Goal: Information Seeking & Learning: Find specific fact

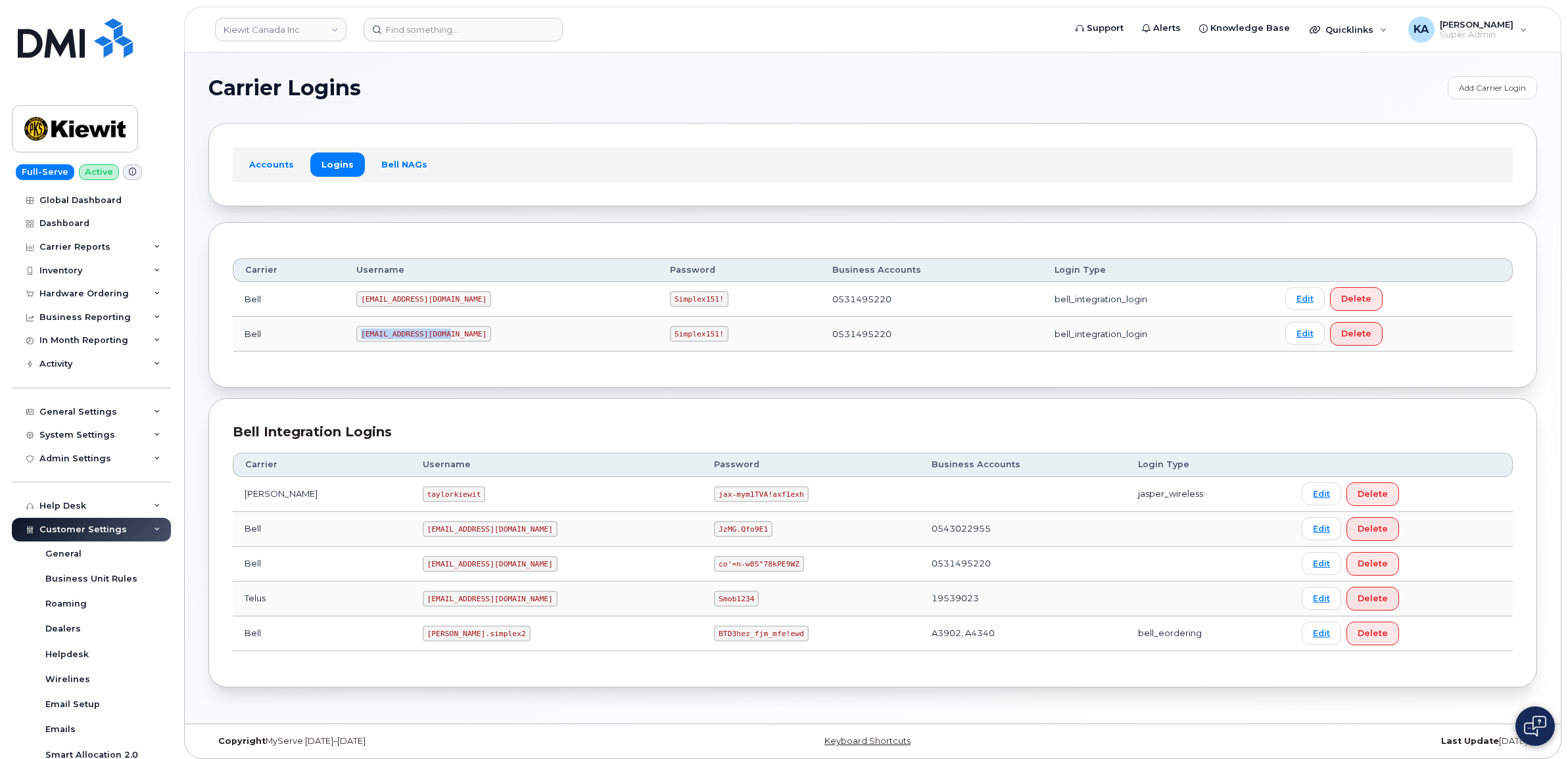
drag, startPoint x: 366, startPoint y: 334, endPoint x: 451, endPoint y: 336, distance: 85.0
click at [451, 336] on code "PeterKie2@myserve.ca" at bounding box center [423, 333] width 134 height 16
drag, startPoint x: 449, startPoint y: 335, endPoint x: 435, endPoint y: 332, distance: 14.3
copy code "PeterKie2@myserve.ca"
drag, startPoint x: 614, startPoint y: 336, endPoint x: 677, endPoint y: 339, distance: 63.1
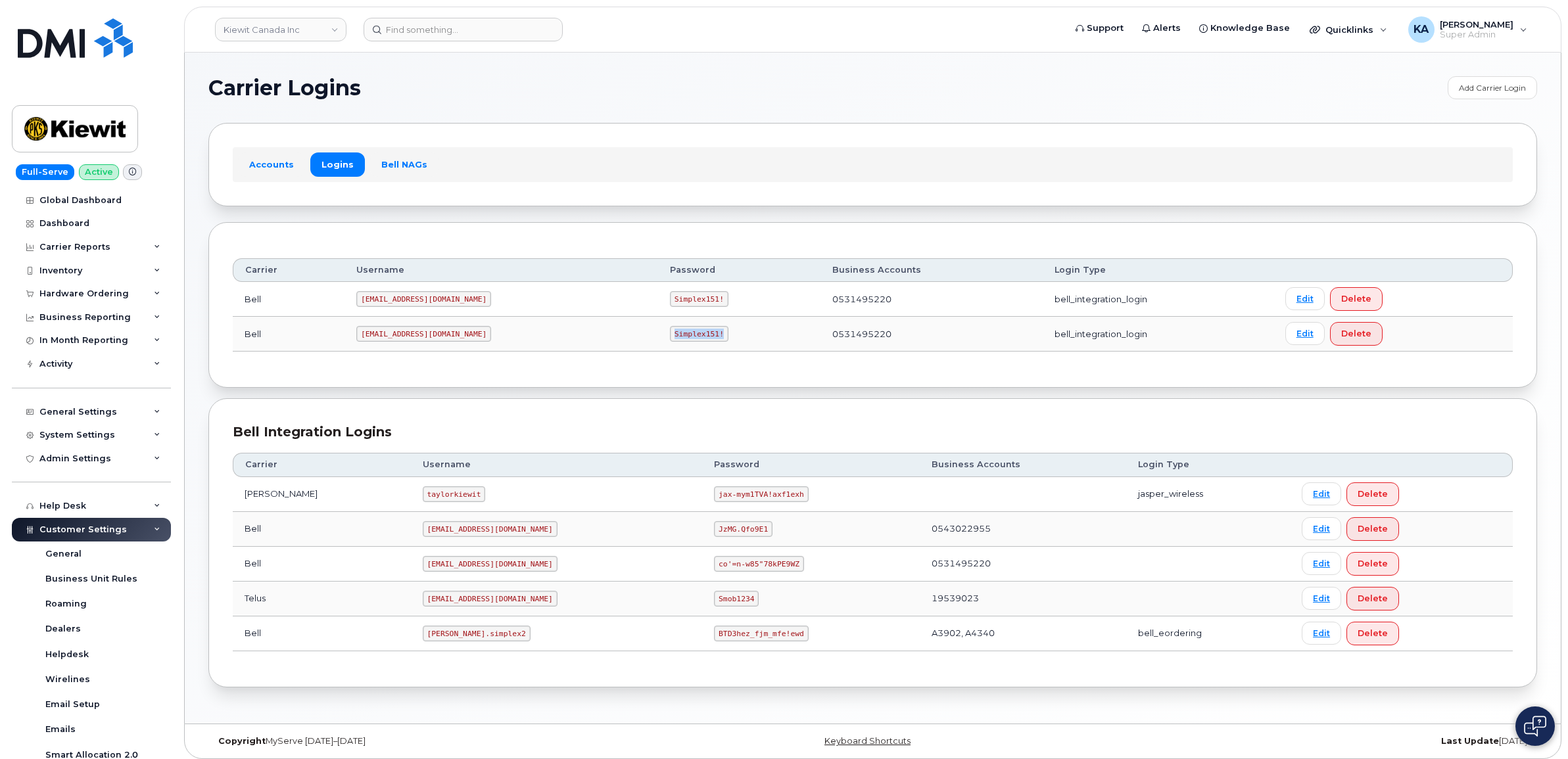
click at [677, 339] on td "Simplex151!" at bounding box center [739, 334] width 162 height 35
drag, startPoint x: 675, startPoint y: 339, endPoint x: 635, endPoint y: 338, distance: 40.0
copy code "Simplex151!"
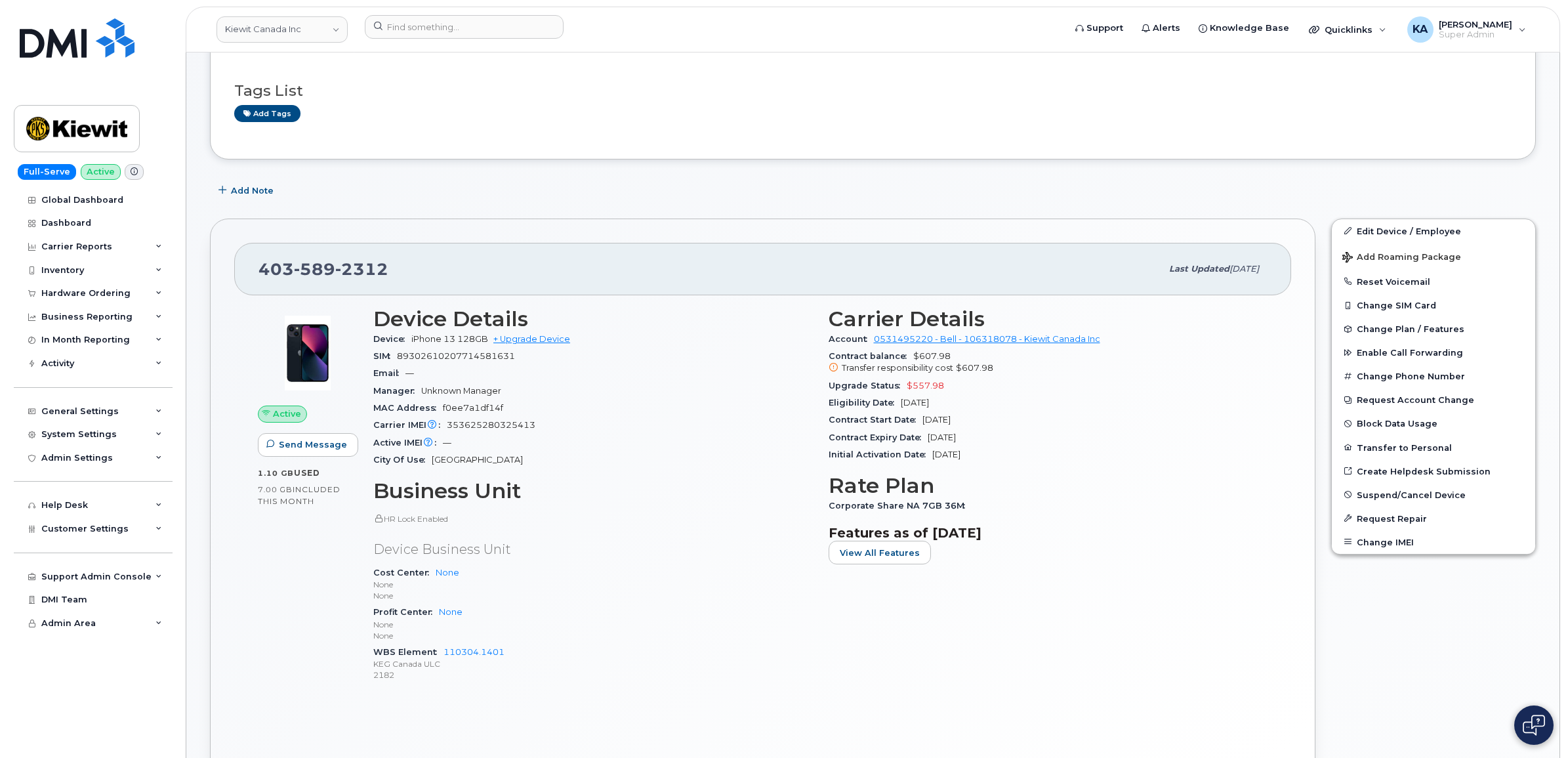
scroll to position [164, 0]
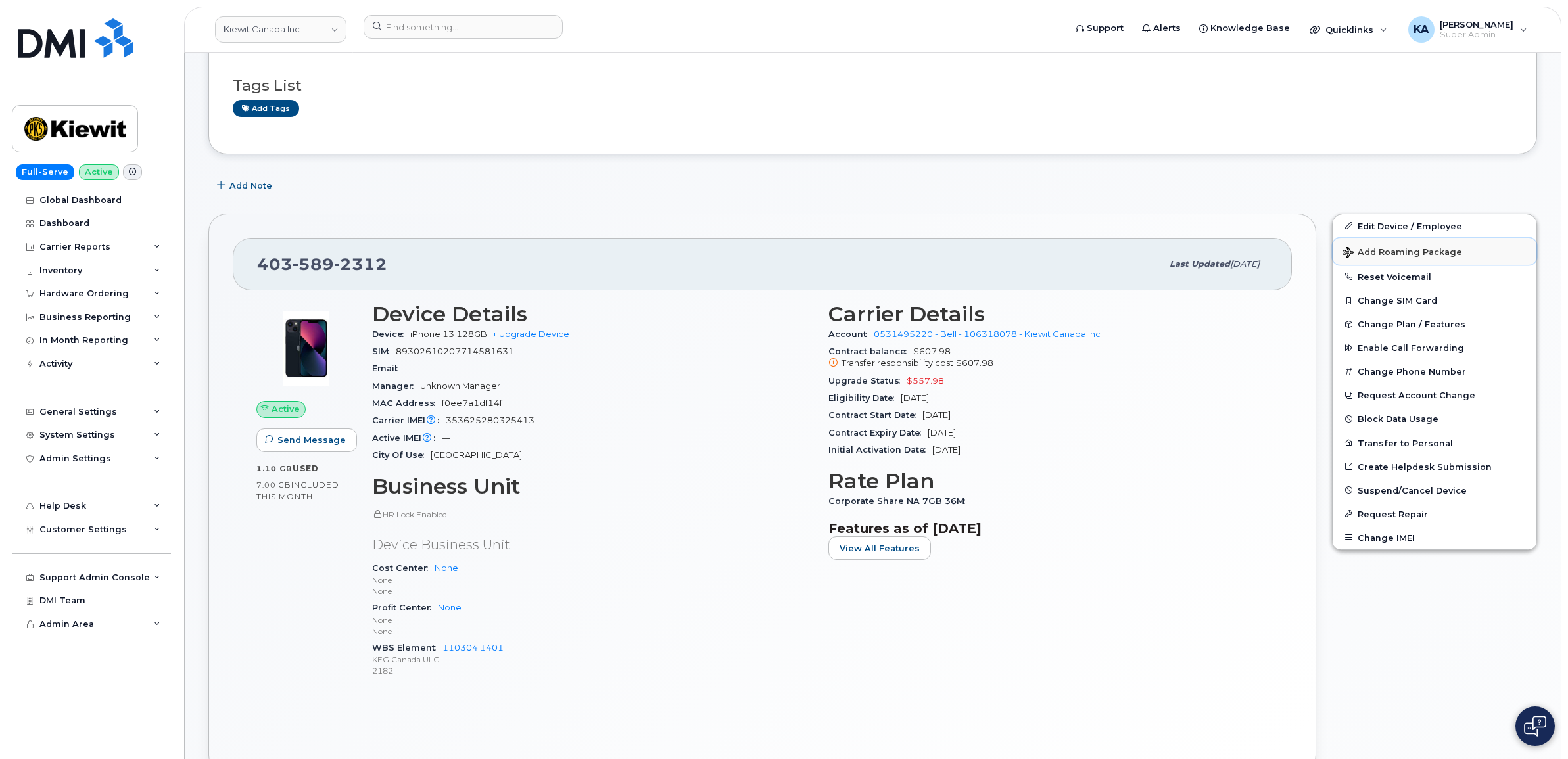
click at [1390, 253] on span "Add Roaming Package" at bounding box center [1402, 252] width 119 height 12
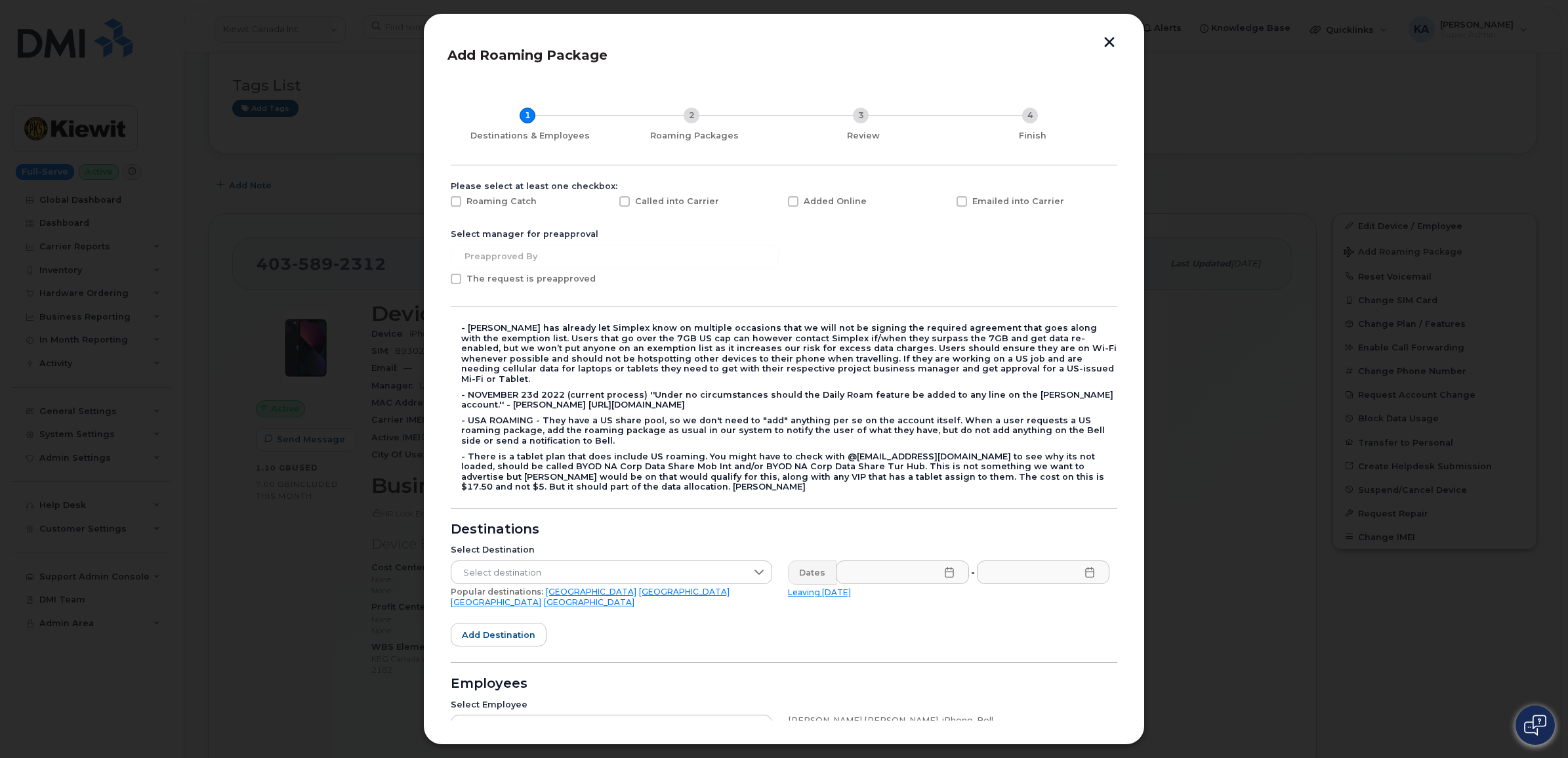
click at [962, 204] on span at bounding box center [961, 201] width 10 height 10
click at [947, 203] on input "Emailed into Carrier" at bounding box center [943, 199] width 7 height 7
checkbox input "true"
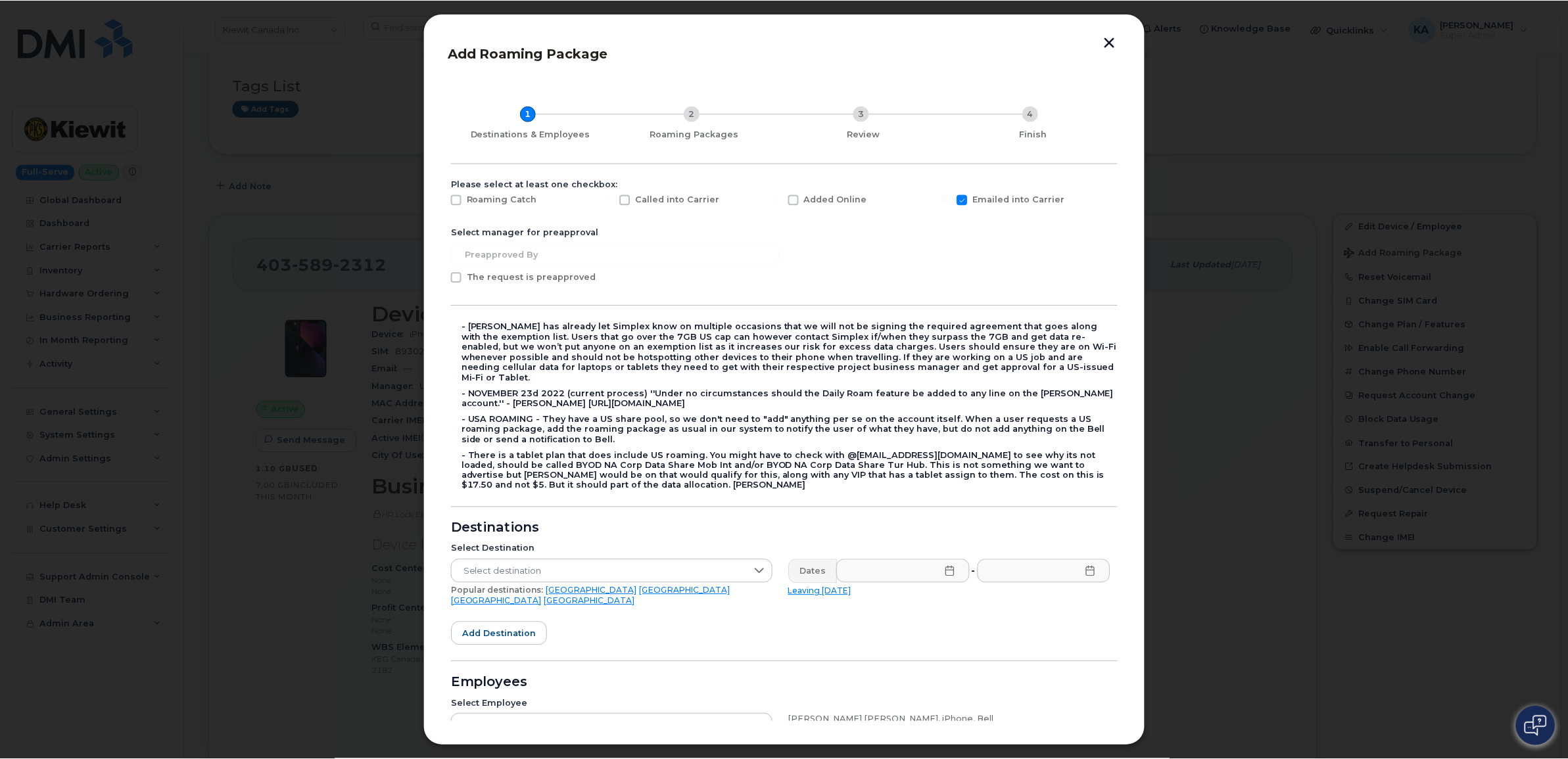
scroll to position [0, 0]
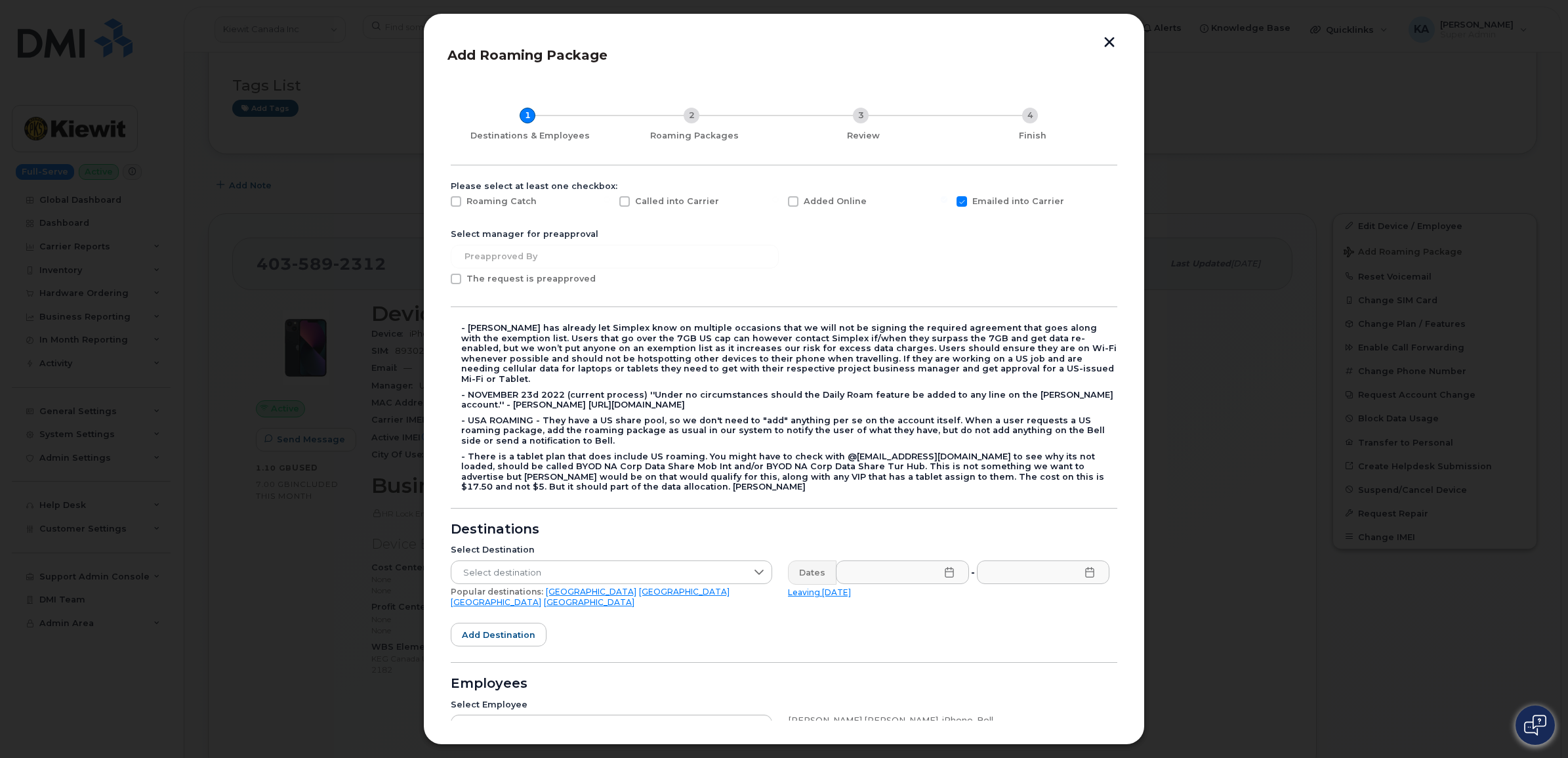
click at [1106, 41] on button "button" at bounding box center [1109, 44] width 20 height 13
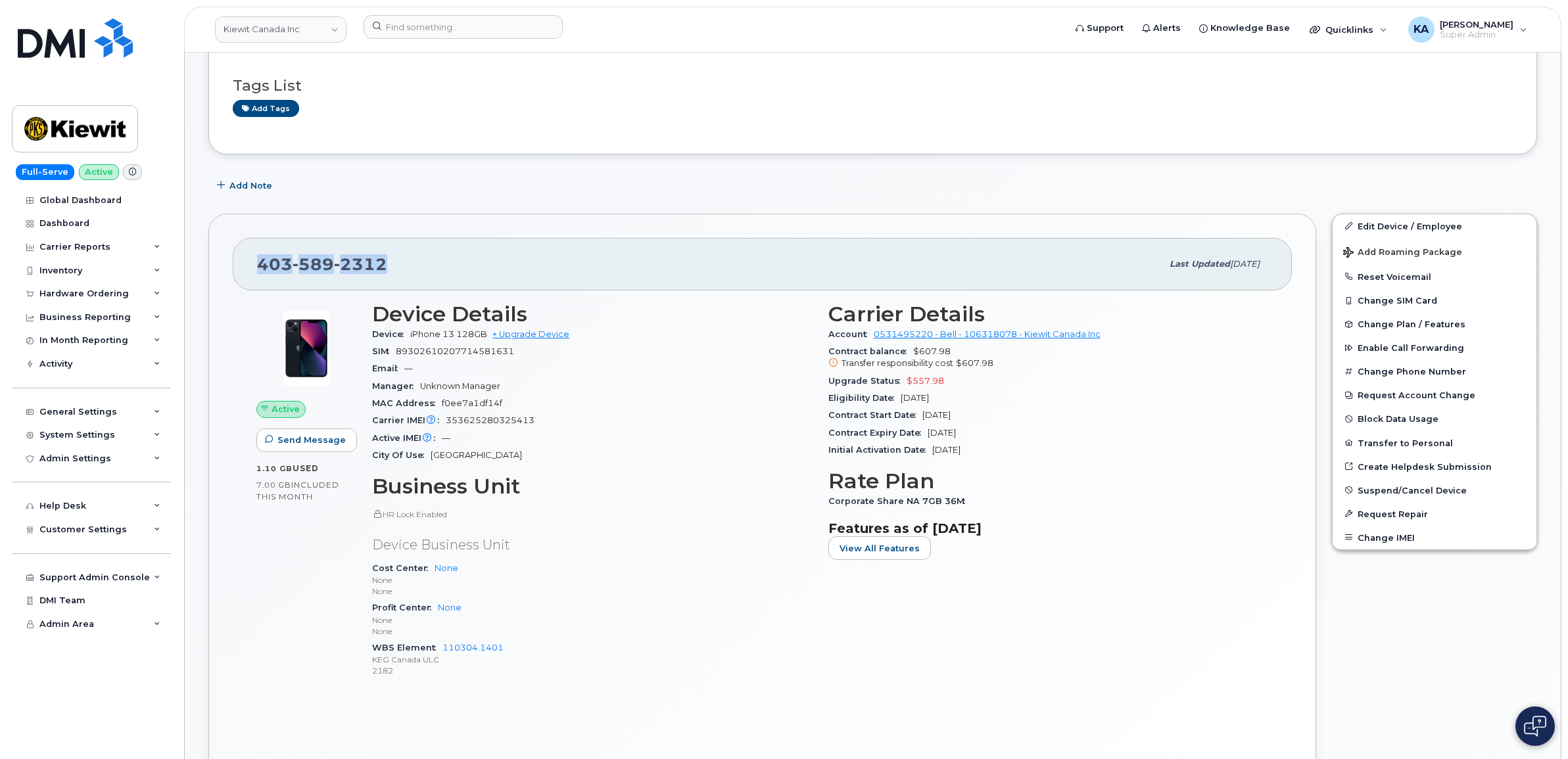
drag, startPoint x: 402, startPoint y: 262, endPoint x: 257, endPoint y: 267, distance: 145.1
click at [257, 267] on div "403 589 2312" at bounding box center [709, 264] width 904 height 28
drag, startPoint x: 257, startPoint y: 267, endPoint x: 266, endPoint y: 270, distance: 9.5
copy span "403 589 2312"
drag, startPoint x: 826, startPoint y: 337, endPoint x: 1098, endPoint y: 337, distance: 272.0
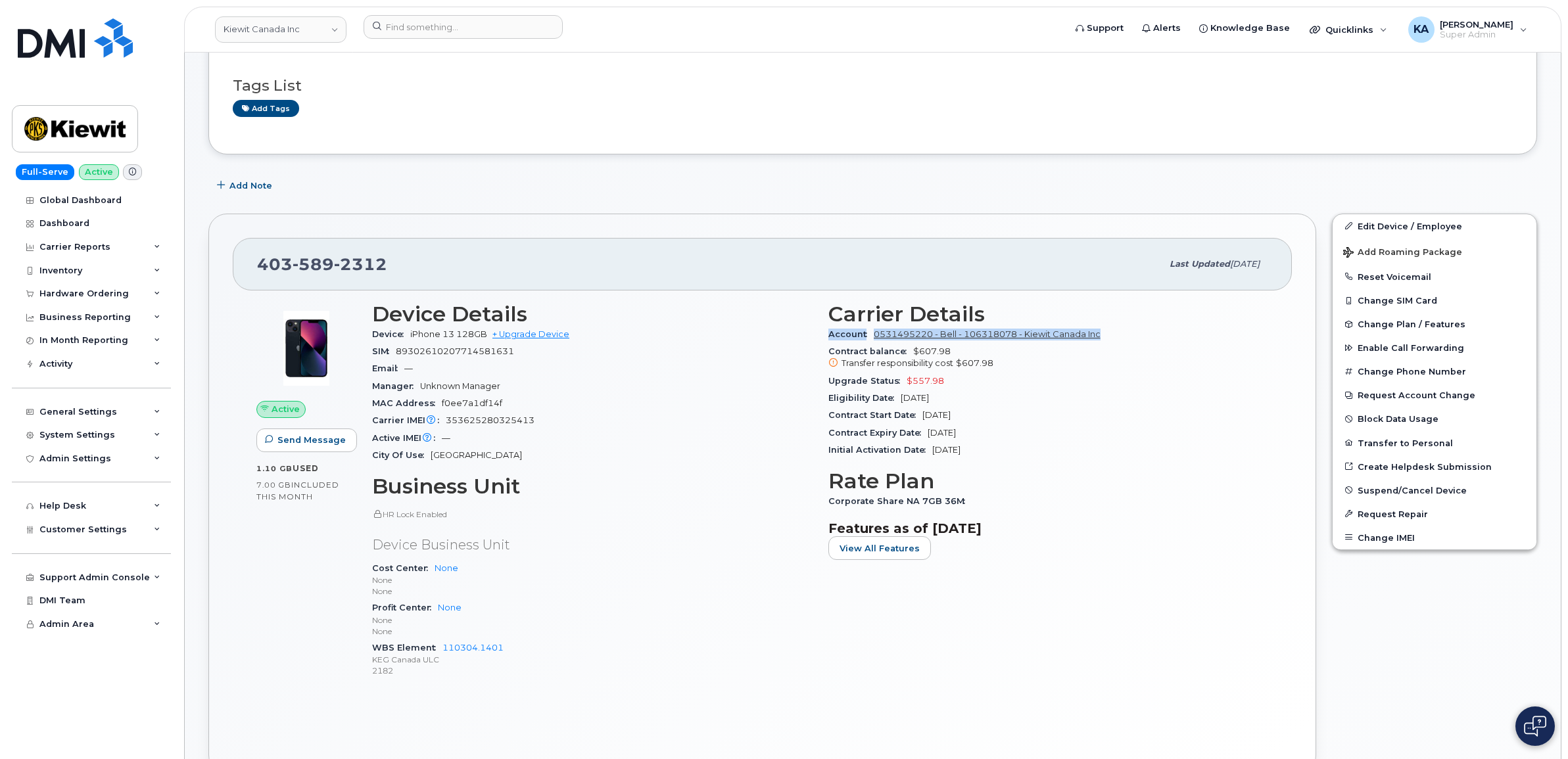
click at [1099, 337] on div "Carrier Details Account 0531495220 - Bell - 106318078 - Kiewit Canada Inc Contr…" at bounding box center [1048, 496] width 456 height 404
drag, startPoint x: 1098, startPoint y: 337, endPoint x: 1073, endPoint y: 330, distance: 26.0
copy div "Account 0531495220 - Bell - 106318078 - Kiewit Canada Inc"
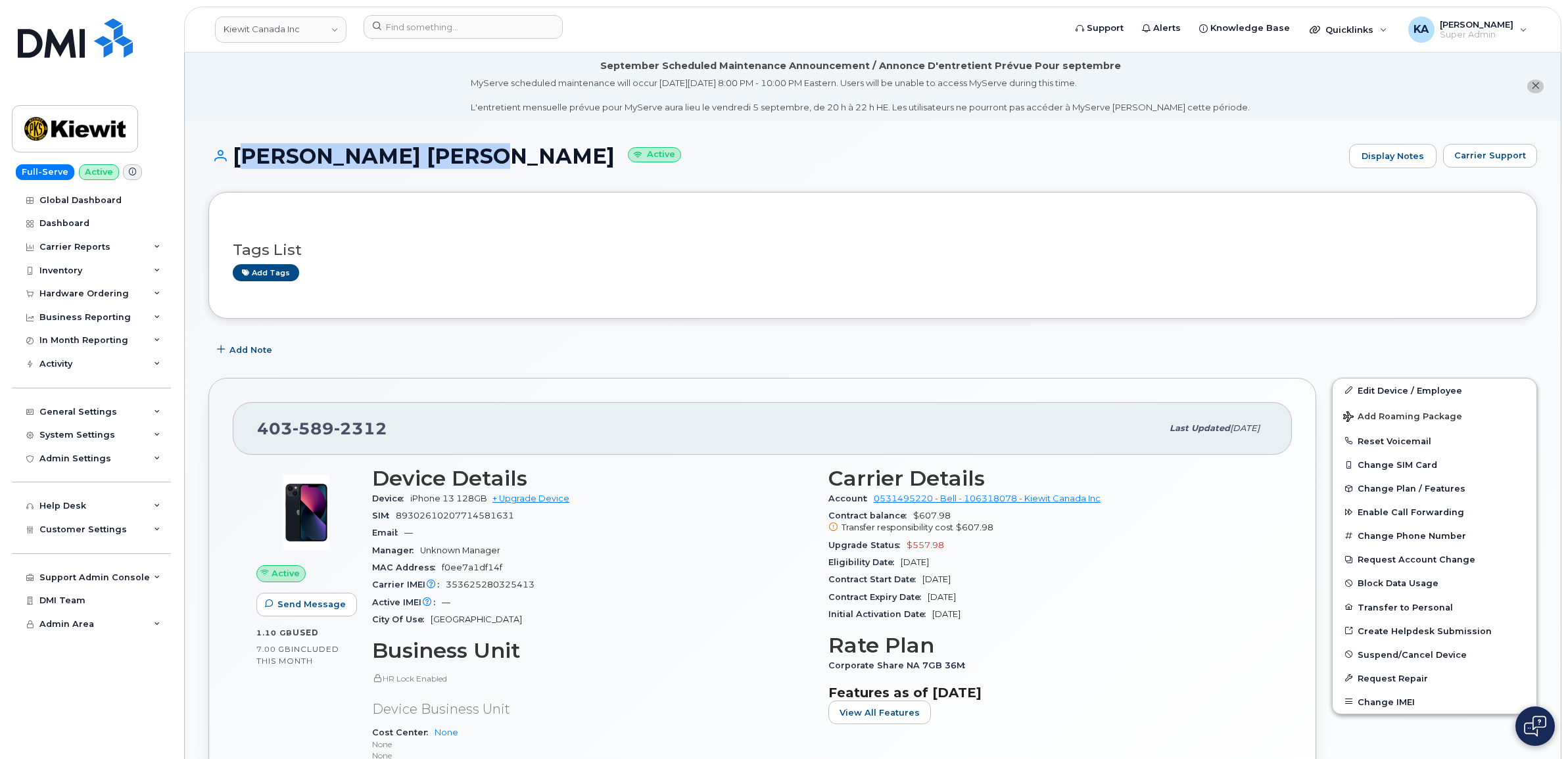
drag, startPoint x: 468, startPoint y: 156, endPoint x: 240, endPoint y: 159, distance: 228.0
click at [240, 159] on h1 "Haseeb Aslam Ansari Active" at bounding box center [775, 156] width 1134 height 23
copy h1 "Haseeb Aslam Ansari"
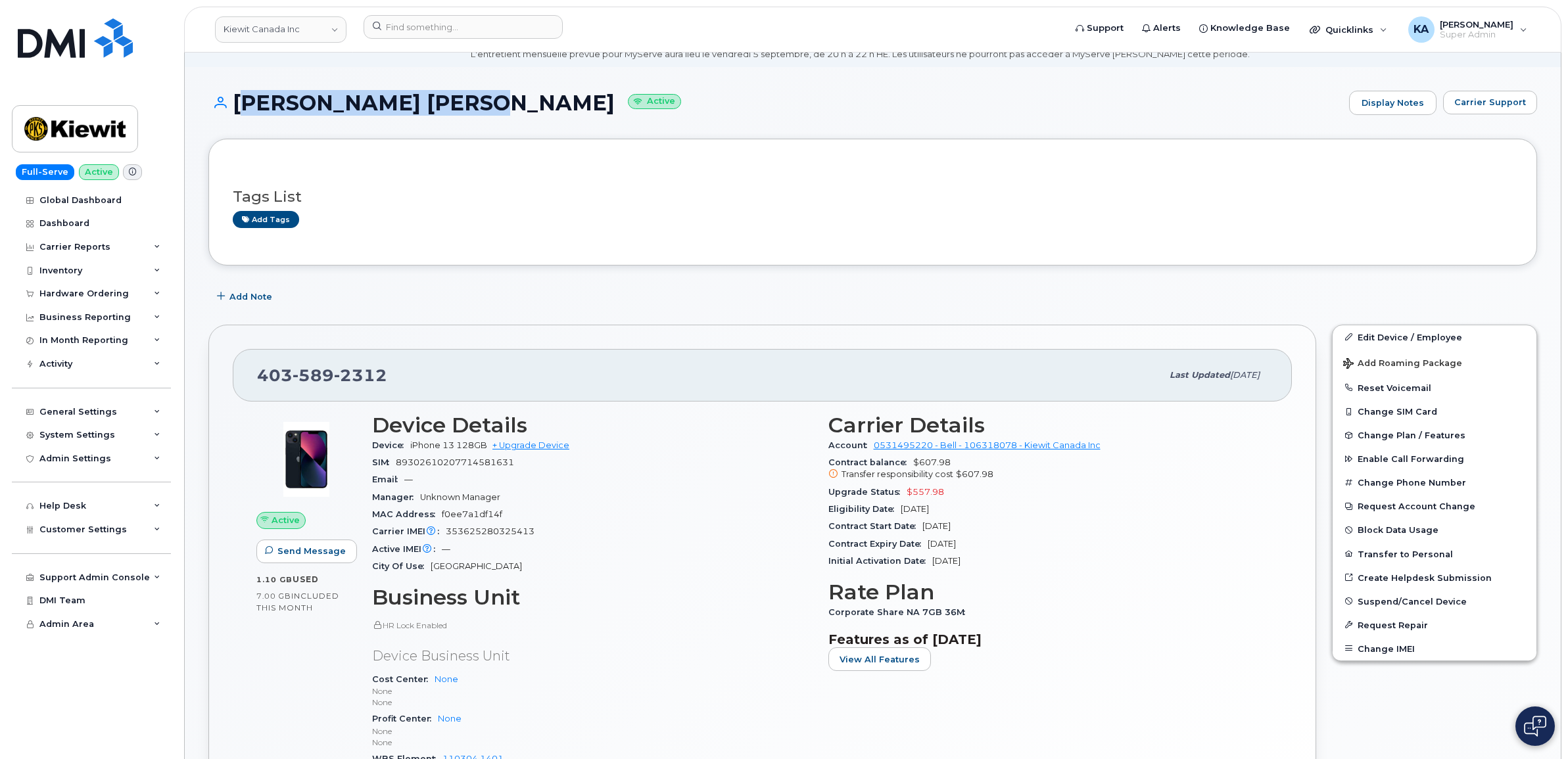
scroll to position [82, 0]
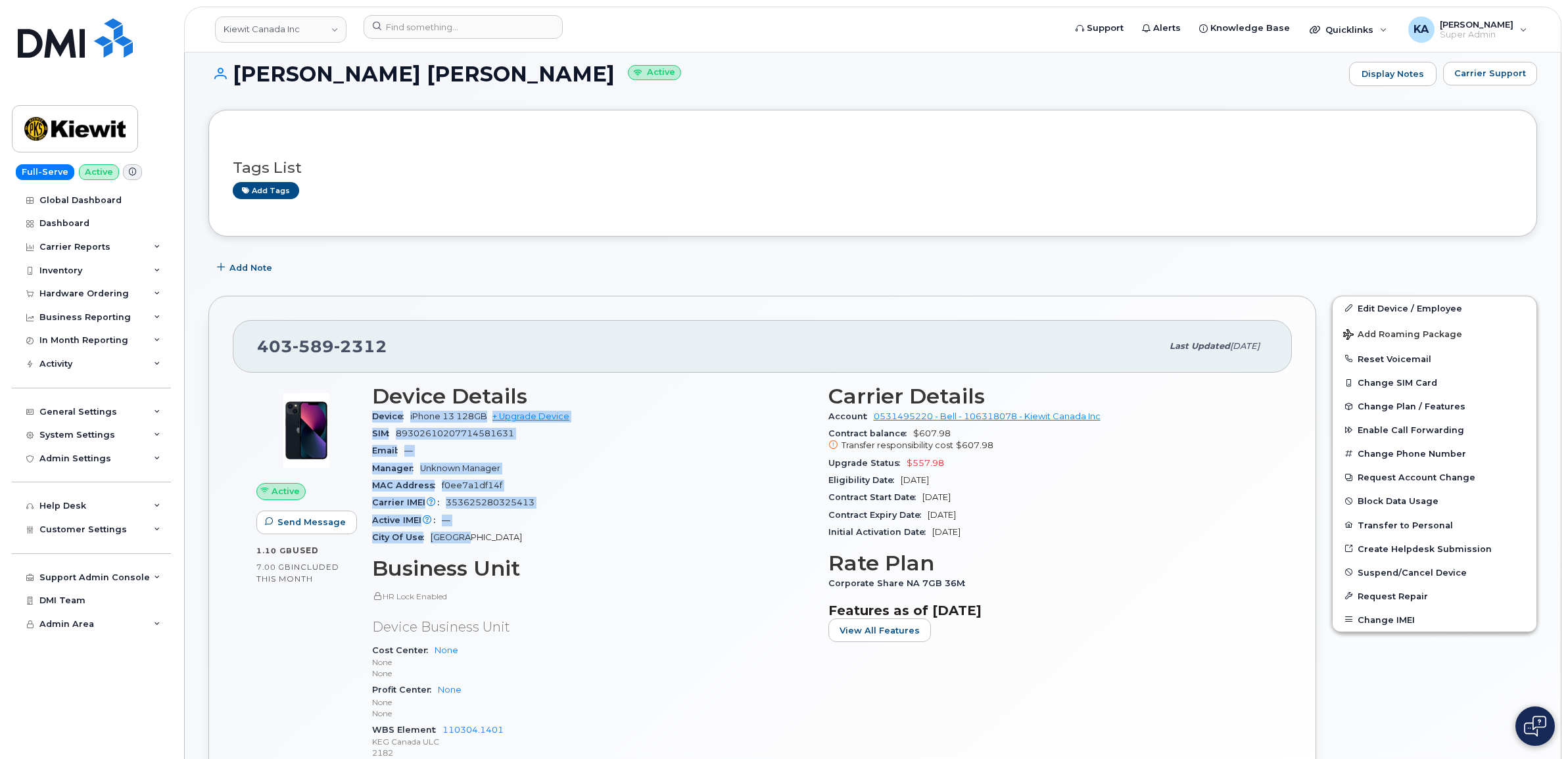
drag, startPoint x: 370, startPoint y: 416, endPoint x: 524, endPoint y: 541, distance: 198.3
click at [524, 541] on div "Device Details Device iPhone 13 128GB + Upgrade Device SIM 89302610207714581631…" at bounding box center [592, 578] width 456 height 404
drag, startPoint x: 524, startPoint y: 541, endPoint x: 461, endPoint y: 468, distance: 96.4
copy section "Device iPhone 13 128GB + Upgrade Device SIM 89302610207714581631 Email — Manage…"
click at [601, 523] on div "Active IMEI Active IMEI is refreshed daily with a delay of up to 48 hours follo…" at bounding box center [593, 520] width 440 height 17
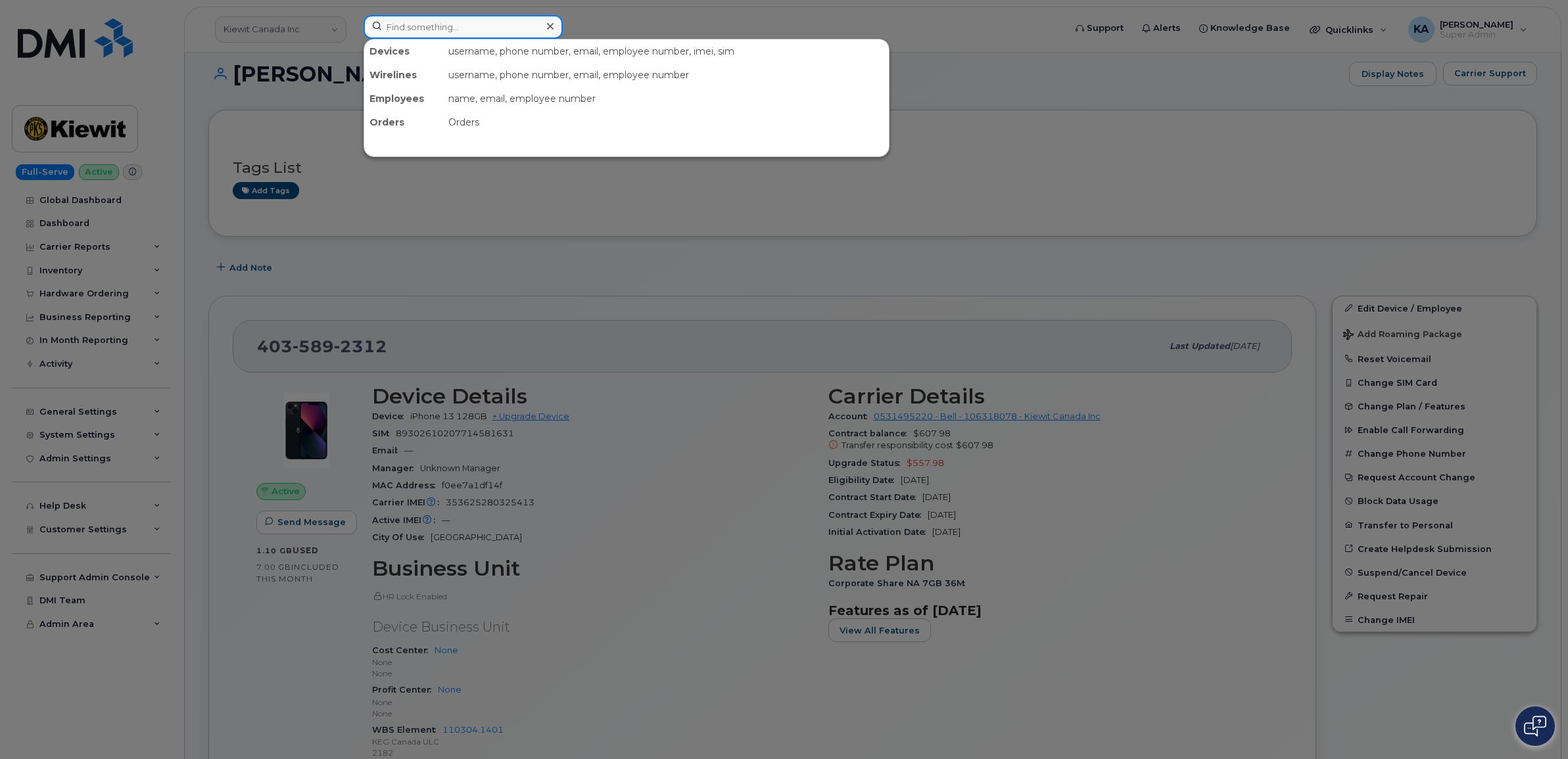
click at [385, 25] on input at bounding box center [463, 27] width 199 height 24
paste input "5876459602"
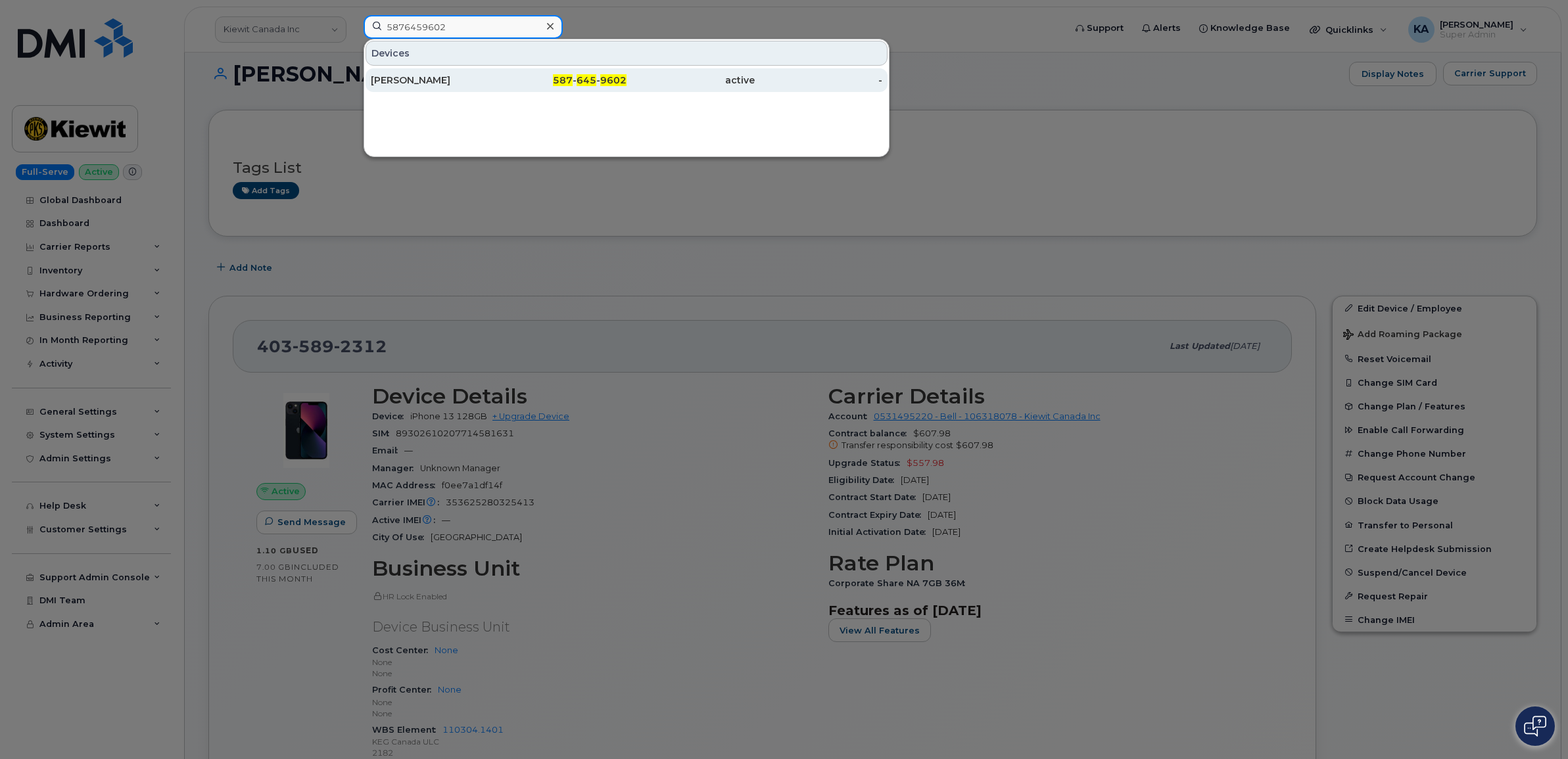
type input "5876459602"
click at [392, 80] on div "Lloyd Jugalbot" at bounding box center [434, 80] width 129 height 13
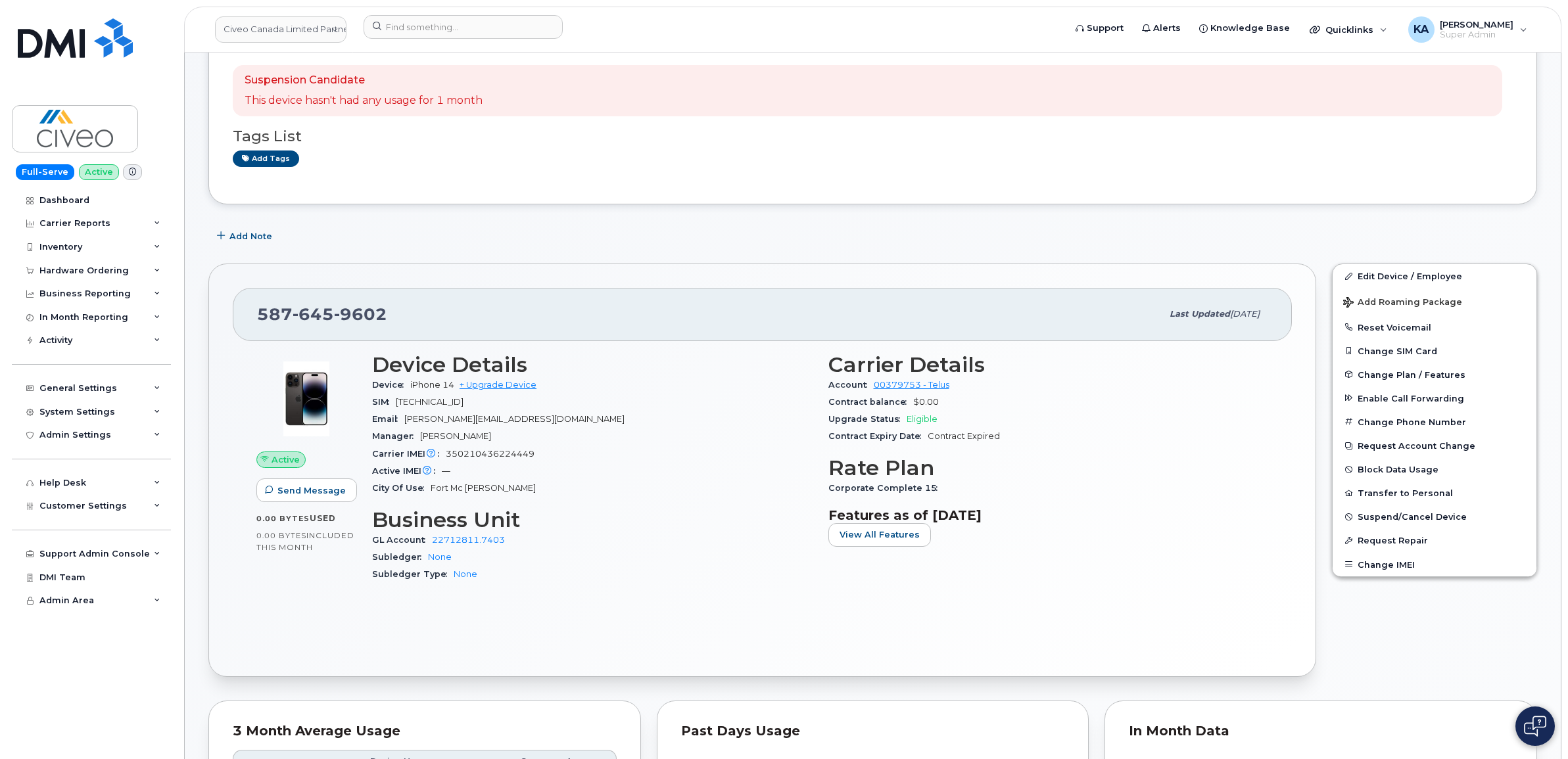
scroll to position [82, 0]
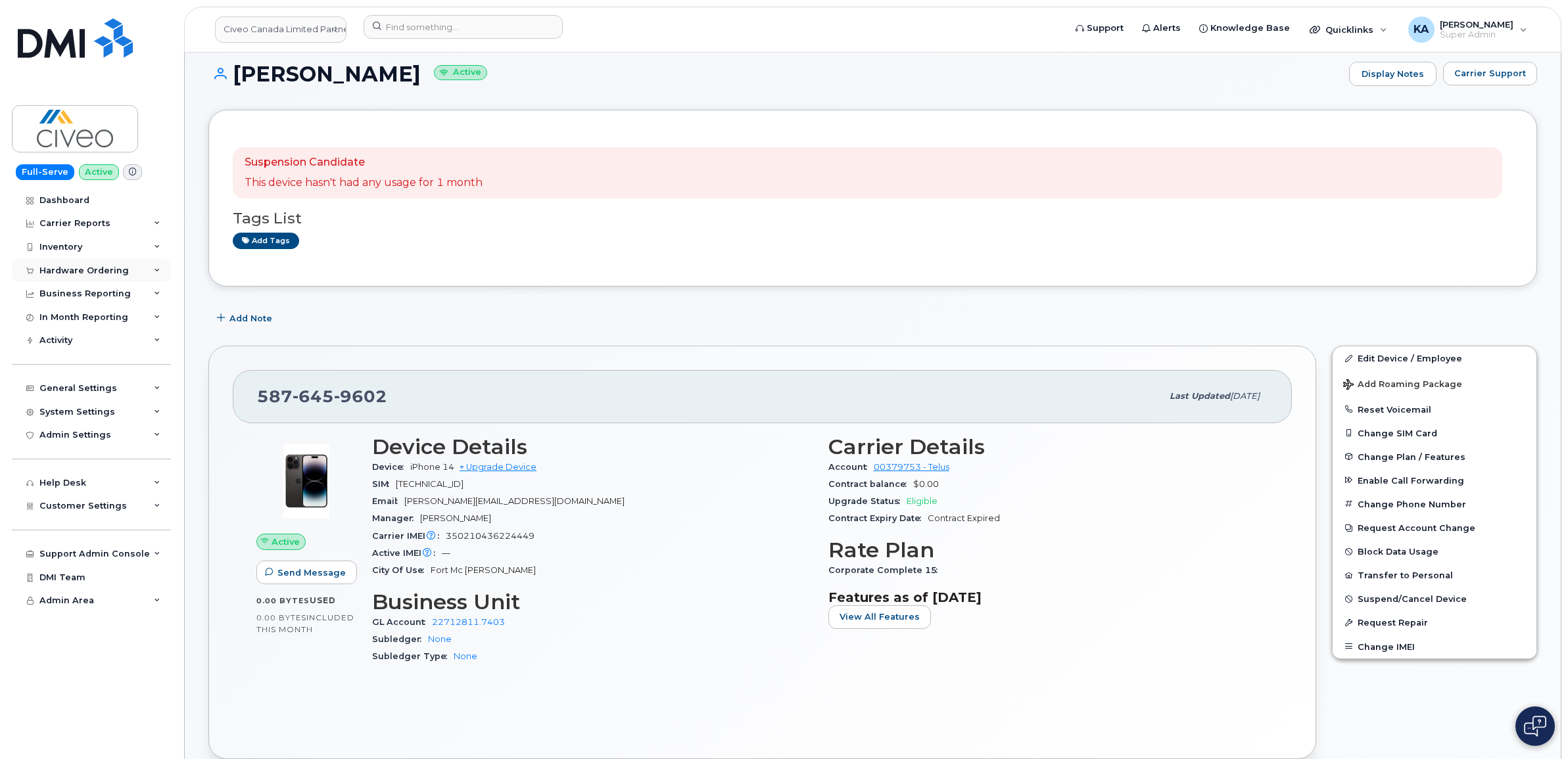
click at [92, 270] on div "Hardware Ordering" at bounding box center [84, 270] width 90 height 10
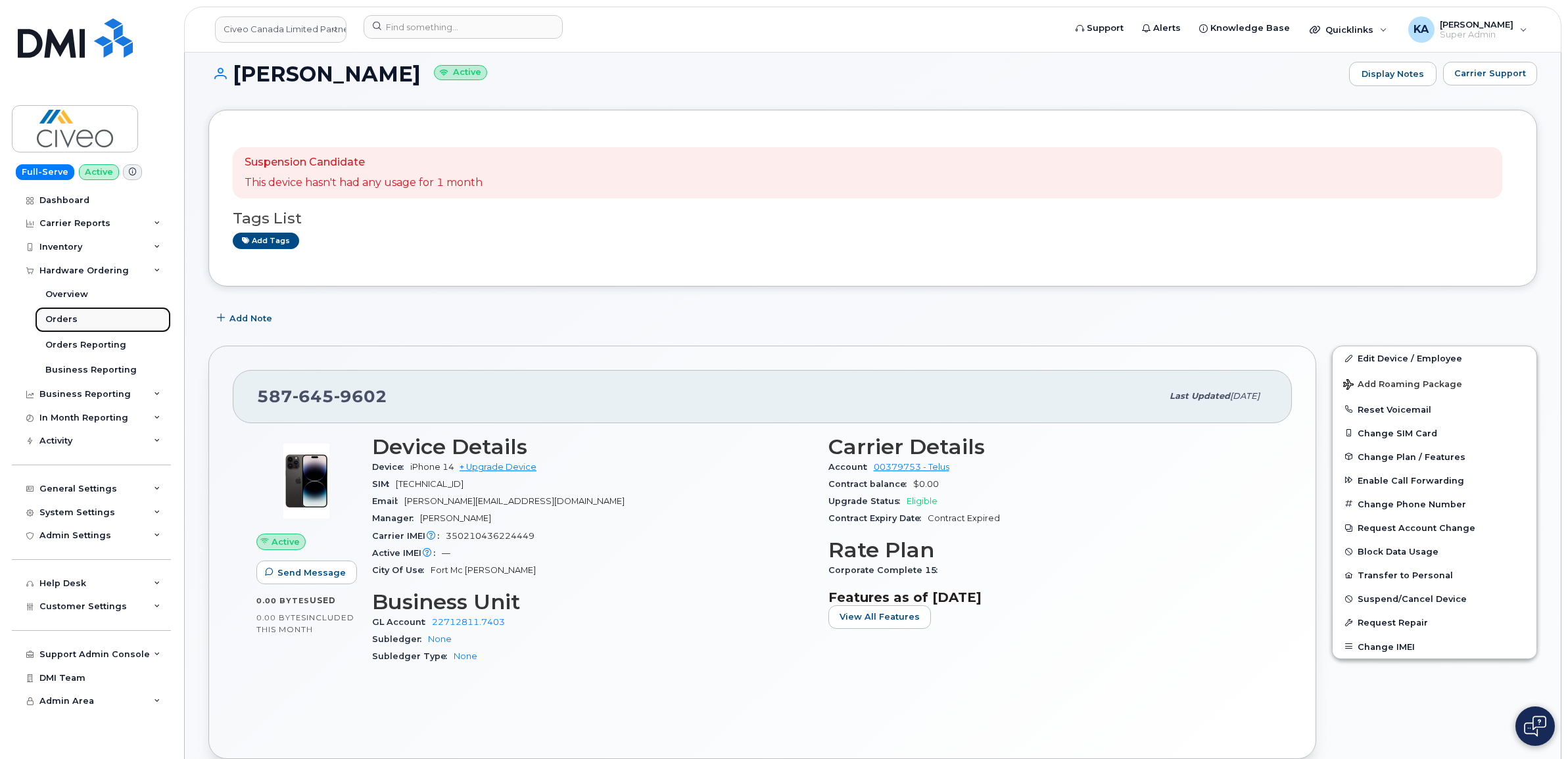
click at [50, 322] on div "Orders" at bounding box center [62, 319] width 32 height 11
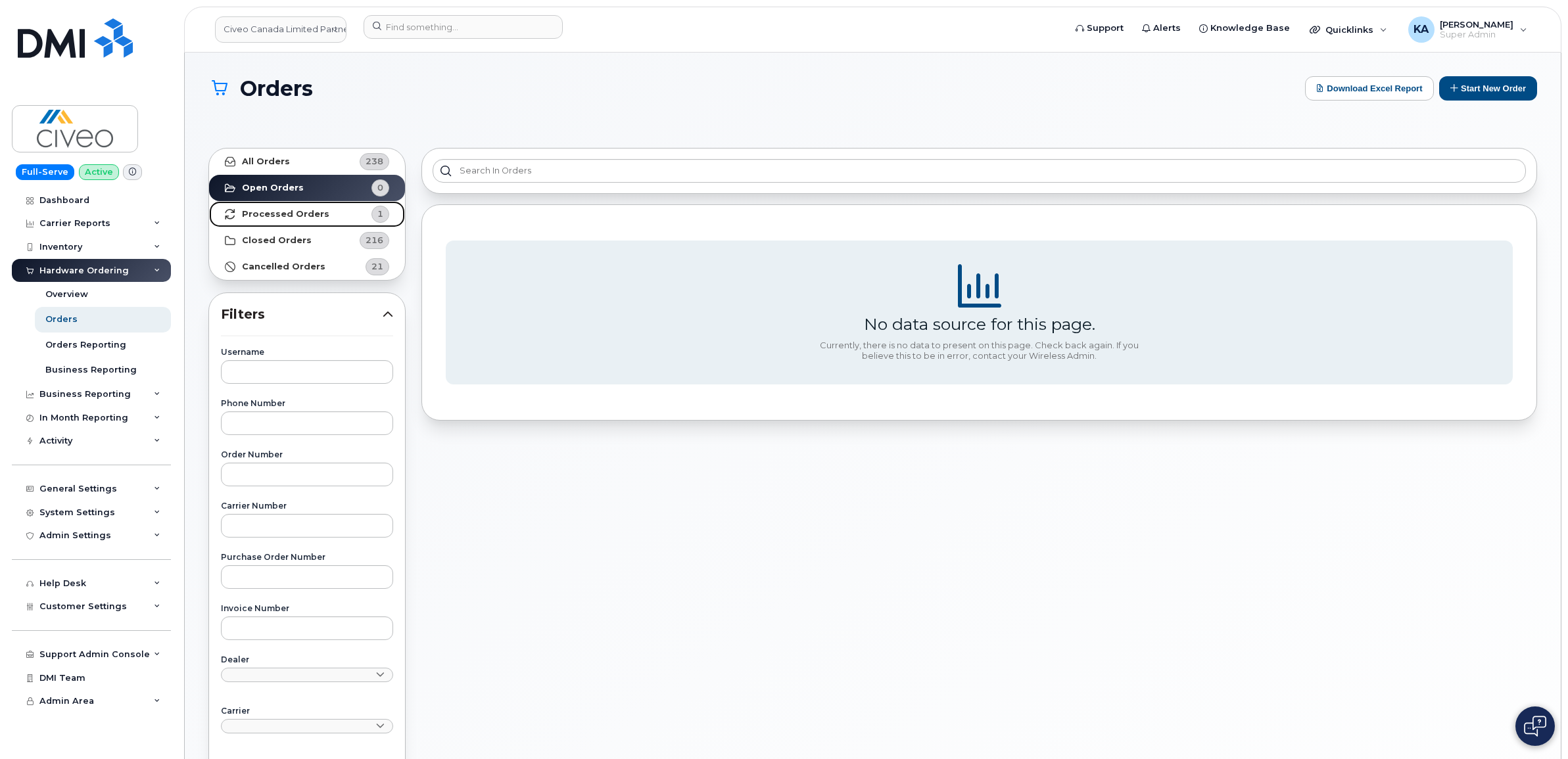
click at [271, 215] on strong "Processed Orders" at bounding box center [286, 213] width 88 height 10
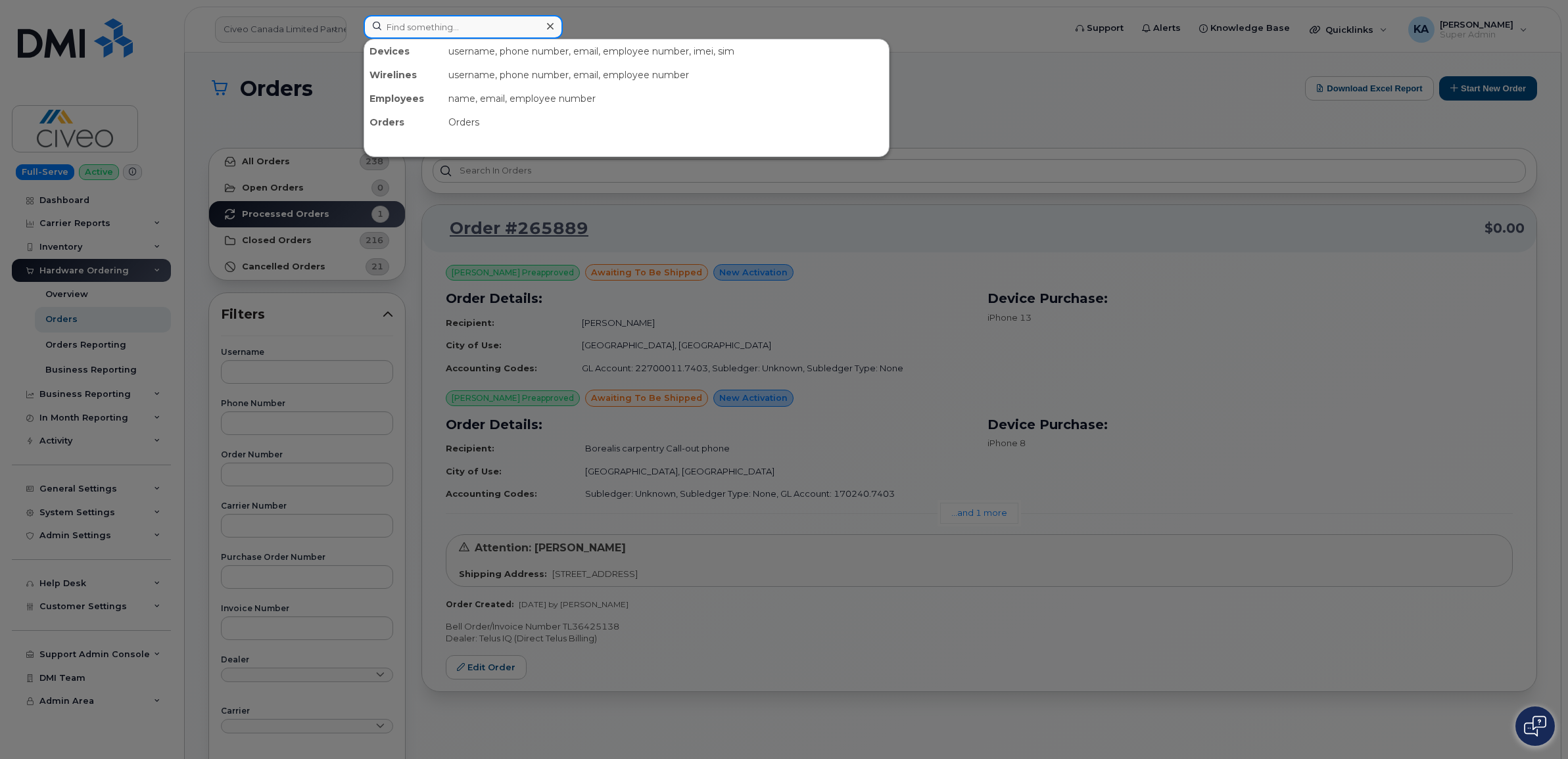
click at [464, 27] on input at bounding box center [463, 27] width 199 height 24
paste input "5876459602"
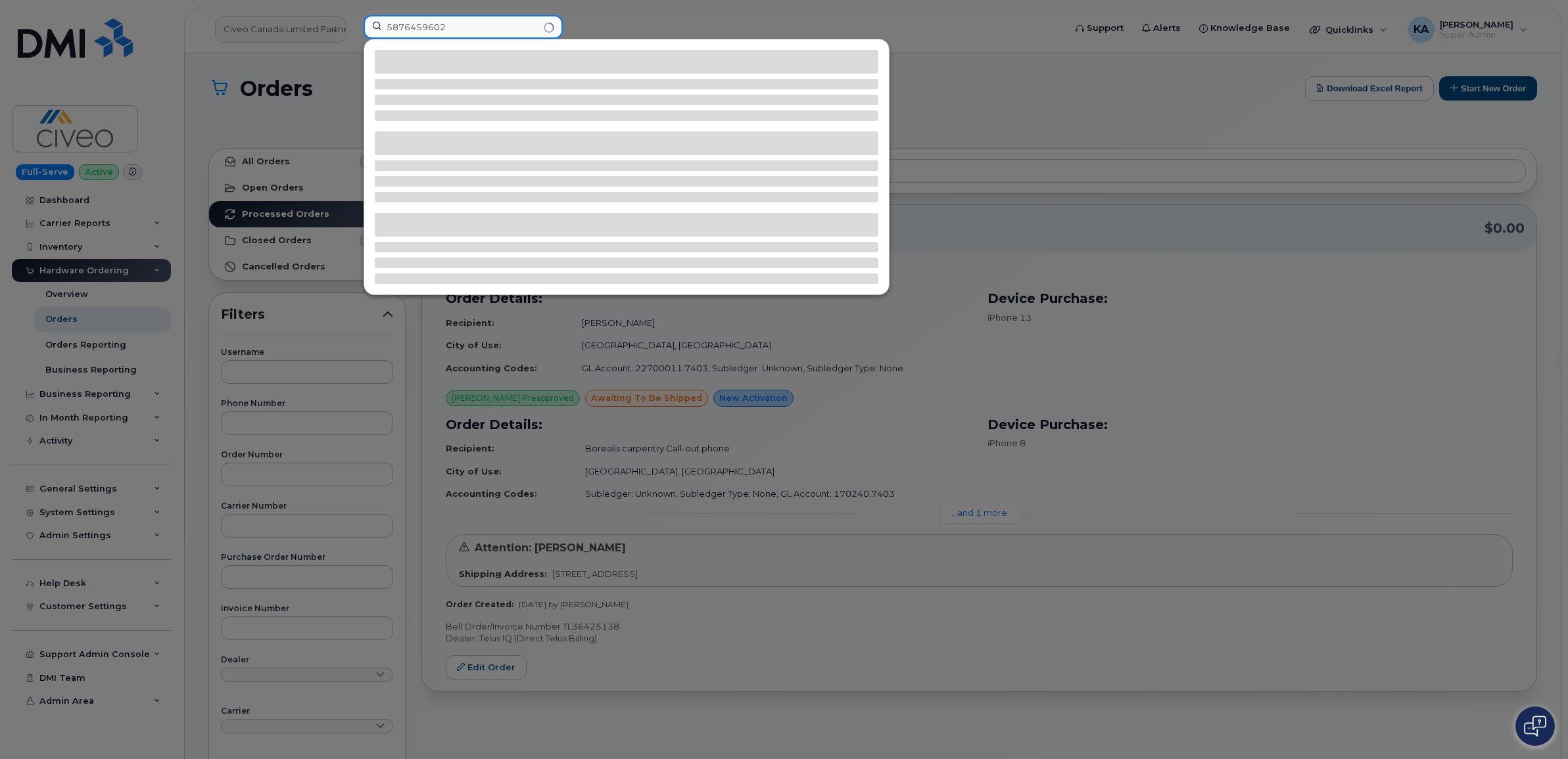
type input "5876459602"
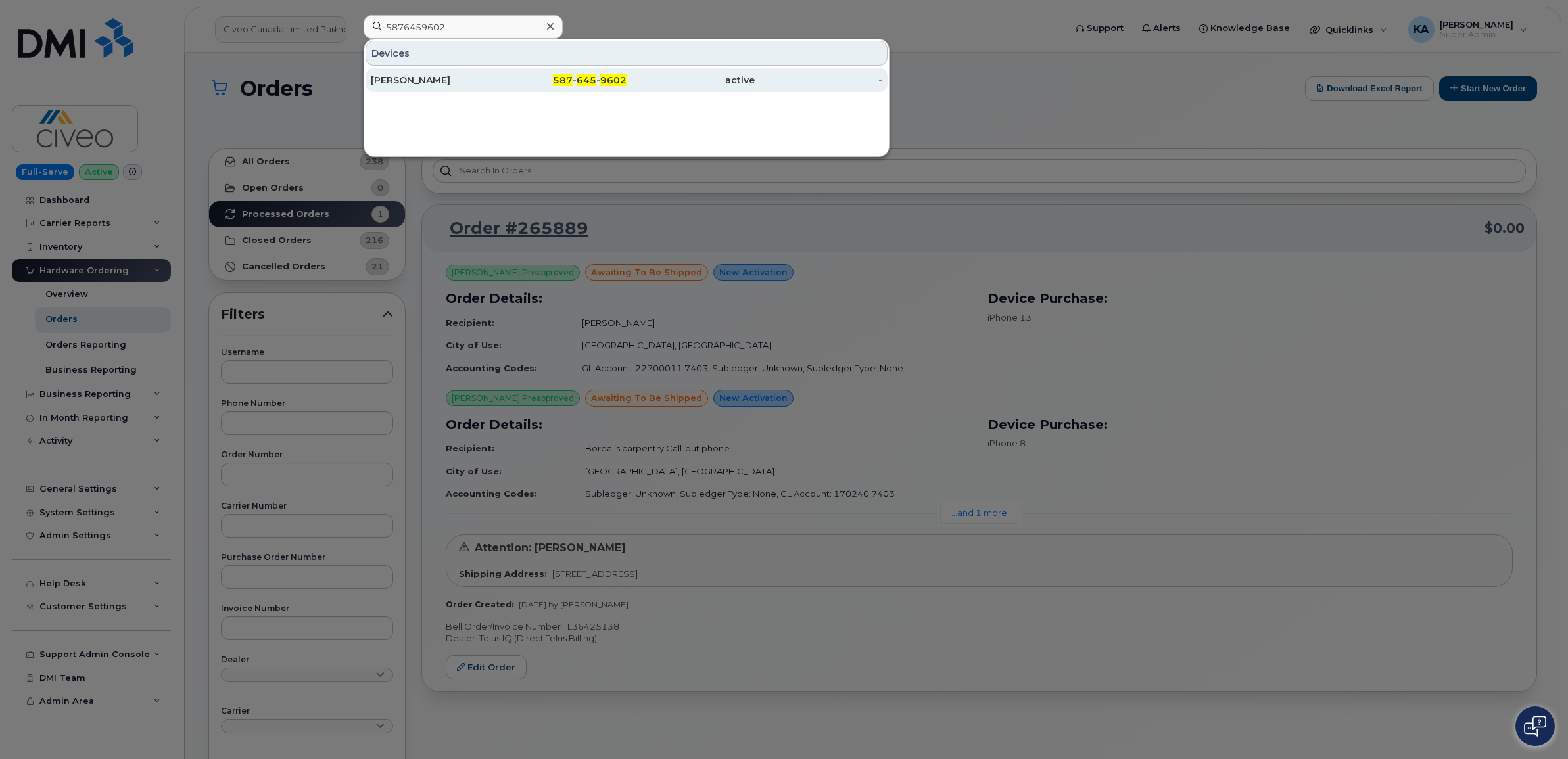
click at [422, 80] on div "Lloyd Jugalbot" at bounding box center [434, 80] width 129 height 13
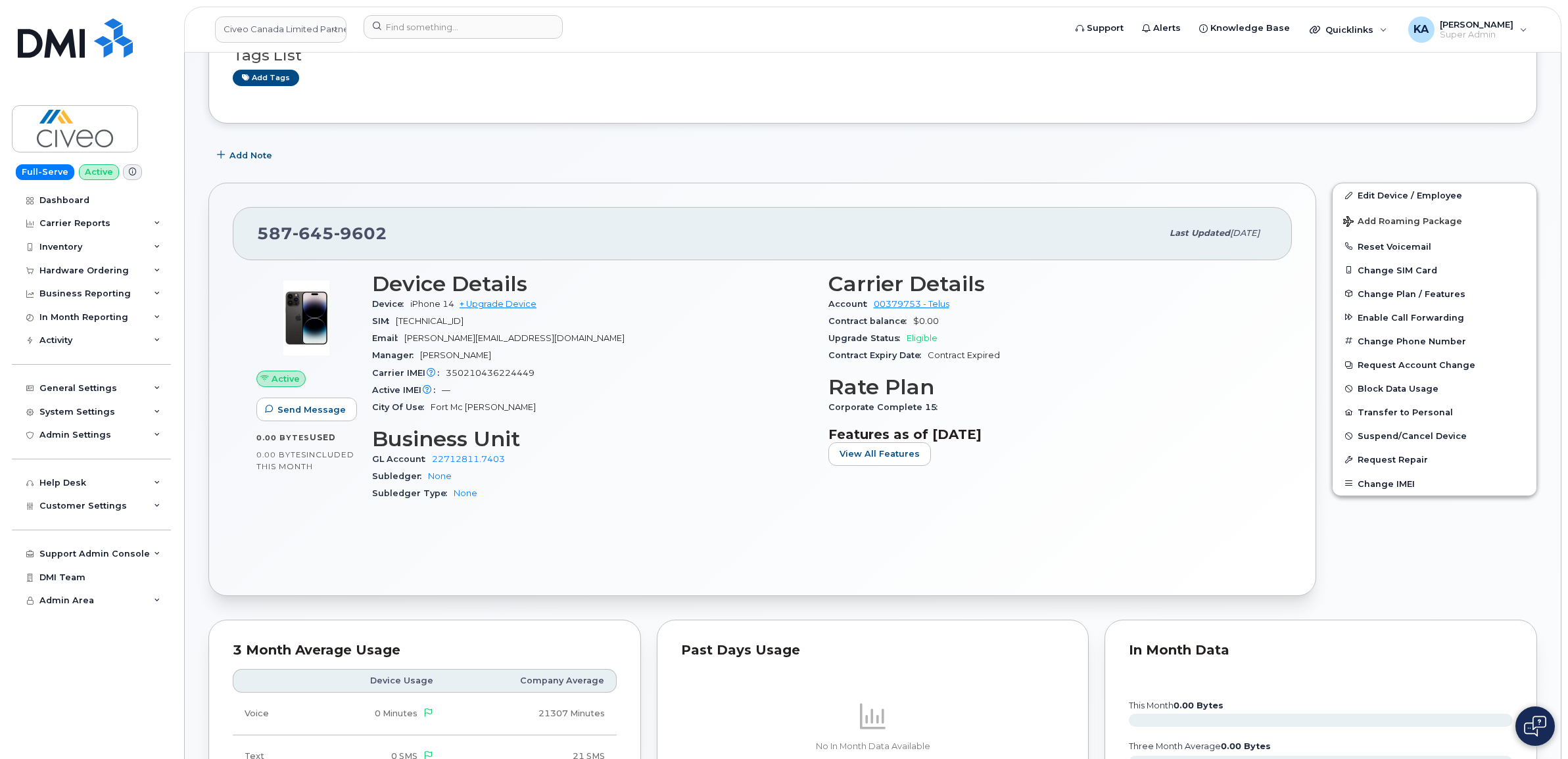
scroll to position [247, 0]
drag, startPoint x: 826, startPoint y: 303, endPoint x: 951, endPoint y: 307, distance: 125.1
click at [951, 307] on div "Carrier Details Account 00379753 - Telus Contract balance $0.00 Upgrade Status …" at bounding box center [1048, 391] width 456 height 257
drag, startPoint x: 951, startPoint y: 307, endPoint x: 934, endPoint y: 307, distance: 17.0
copy div "Account 00379753 - Telus"
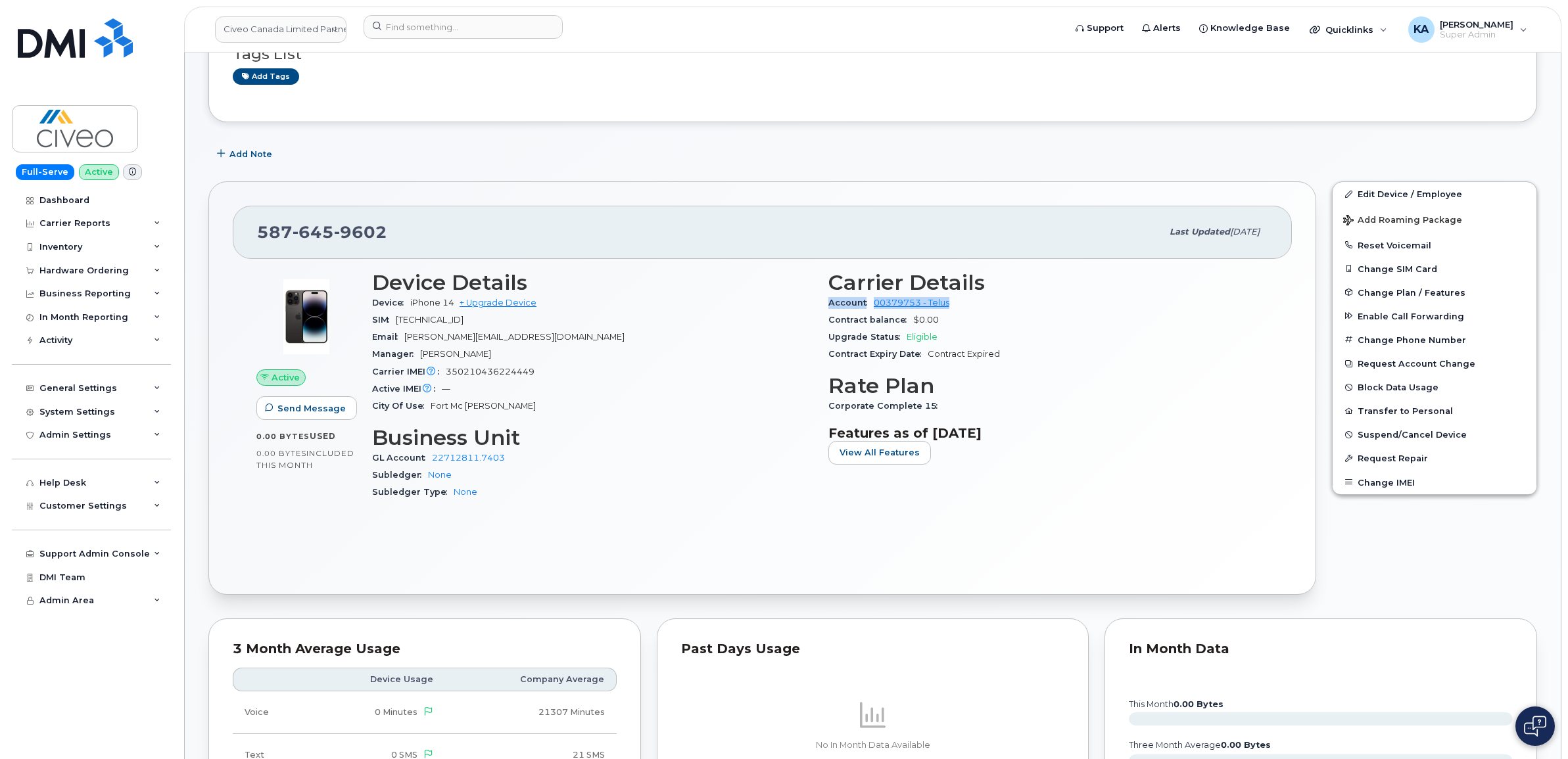
drag, startPoint x: 372, startPoint y: 323, endPoint x: 514, endPoint y: 324, distance: 142.0
click at [514, 324] on div "Device Details Device iPhone 14 + Upgrade Device SIM 8912230102123414579 Email …" at bounding box center [592, 391] width 456 height 257
drag, startPoint x: 514, startPoint y: 324, endPoint x: 503, endPoint y: 322, distance: 11.2
copy div "SIM 8912230102123414579"
drag, startPoint x: 370, startPoint y: 372, endPoint x: 533, endPoint y: 378, distance: 163.1
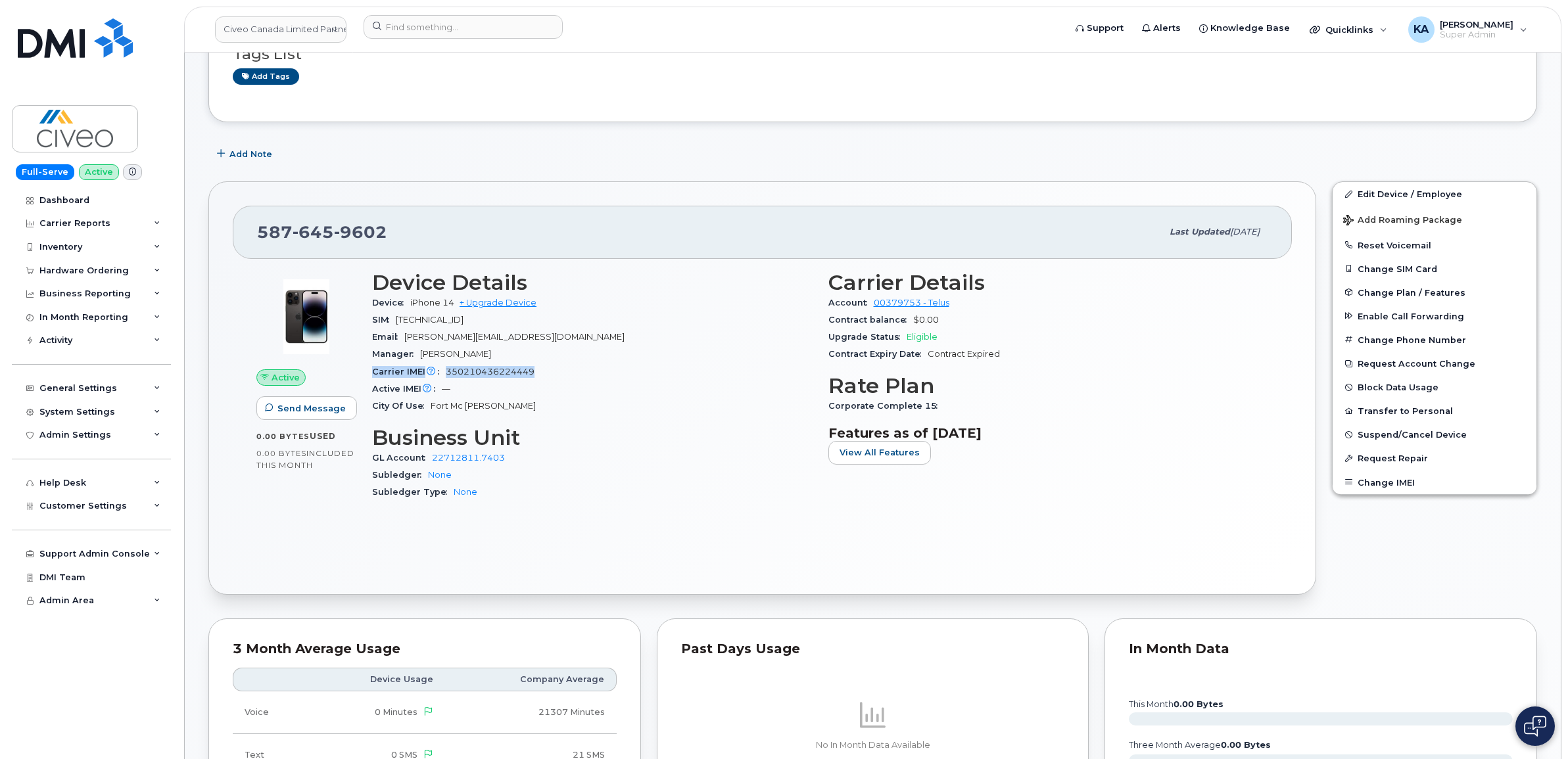
click at [533, 378] on div "Device Details Device iPhone 14 + Upgrade Device SIM 8912230102123414579 Email …" at bounding box center [592, 391] width 456 height 257
drag, startPoint x: 533, startPoint y: 378, endPoint x: 526, endPoint y: 374, distance: 8.1
copy div "Carrier IMEI Carrier IMEI is reported during the last billing cycle or change o…"
drag, startPoint x: 390, startPoint y: 232, endPoint x: 257, endPoint y: 227, distance: 133.1
click at [257, 227] on div "587 645 9602" at bounding box center [709, 231] width 904 height 28
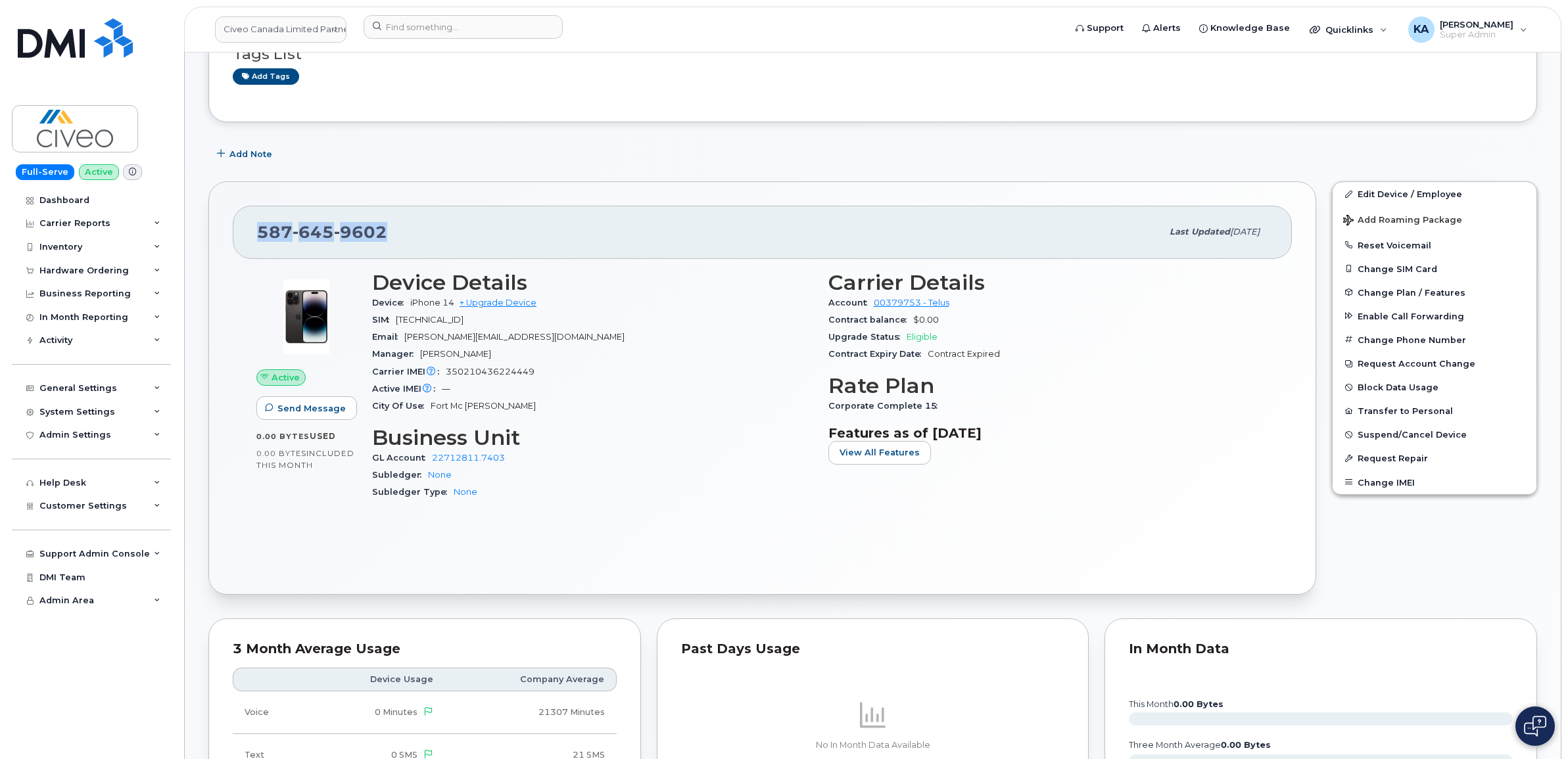
drag, startPoint x: 257, startPoint y: 227, endPoint x: 266, endPoint y: 230, distance: 9.5
copy span "587 645 9602"
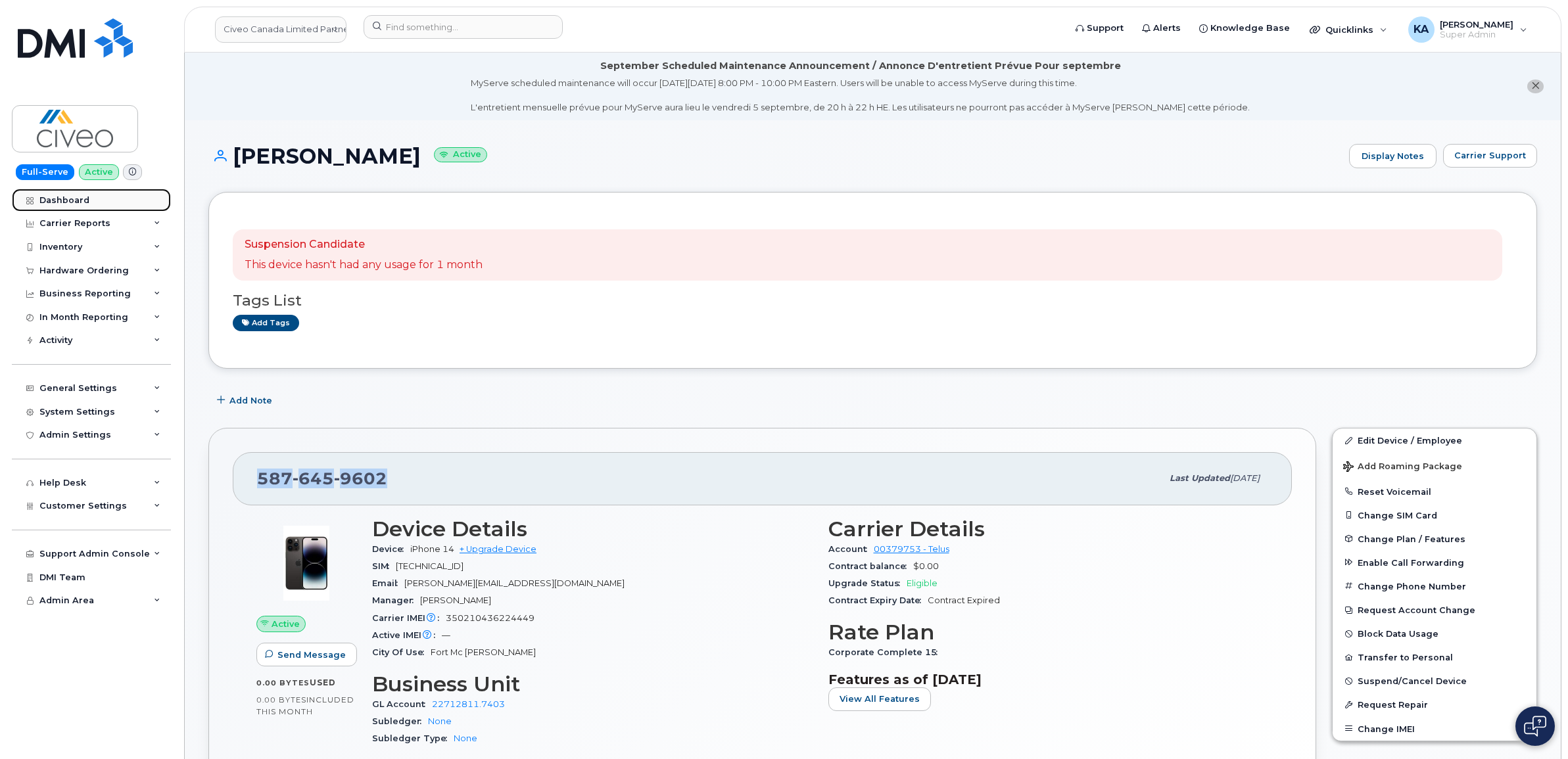
click at [63, 196] on div "Dashboard" at bounding box center [64, 200] width 50 height 10
